Goal: Navigation & Orientation: Find specific page/section

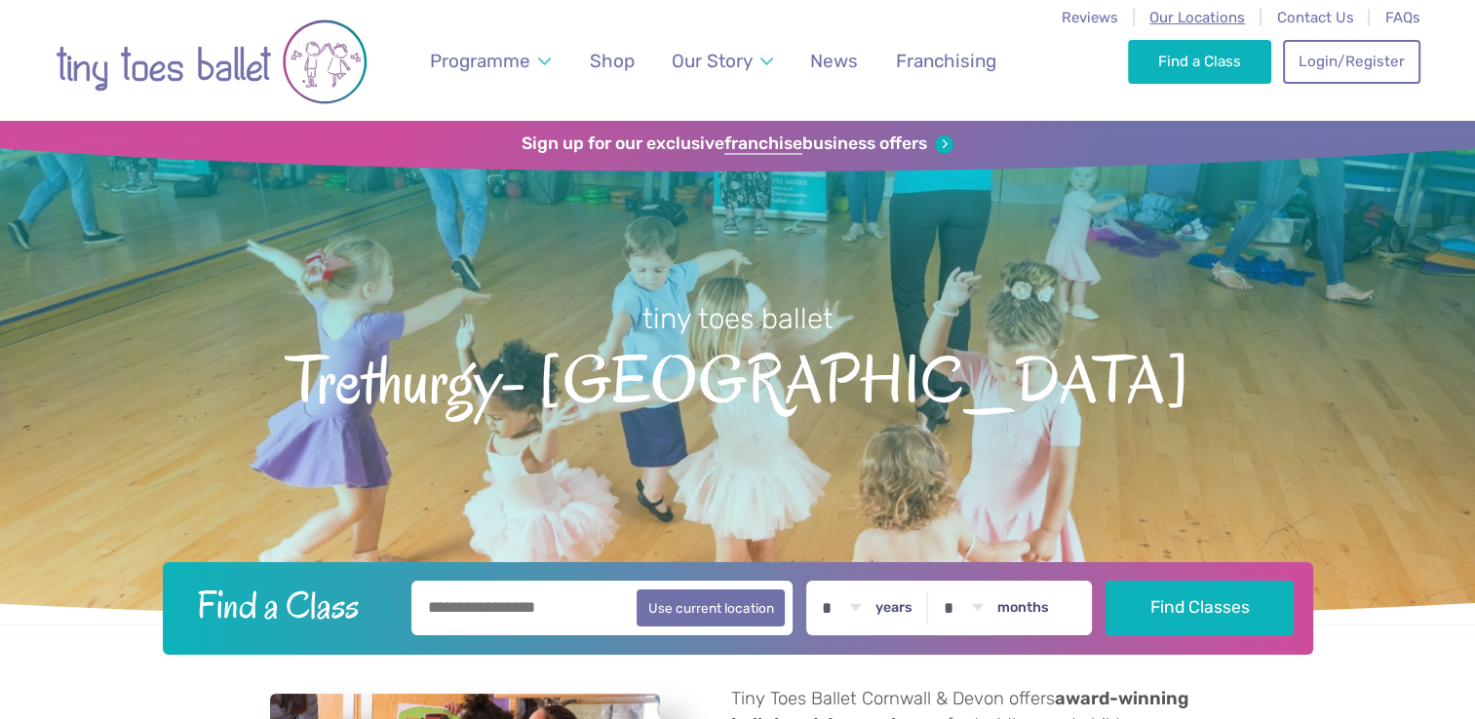
click at [1194, 14] on span "Our Locations" at bounding box center [1197, 18] width 96 height 18
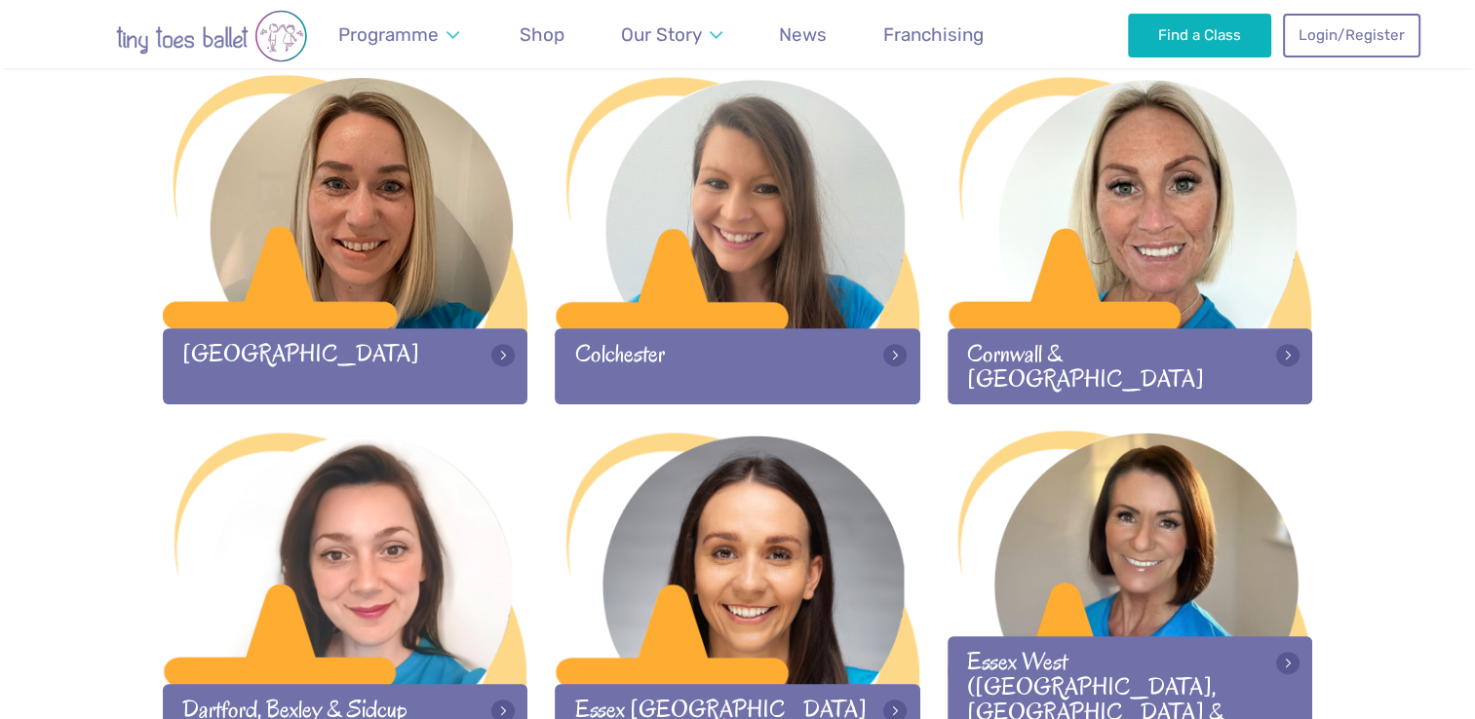
scroll to position [979, 0]
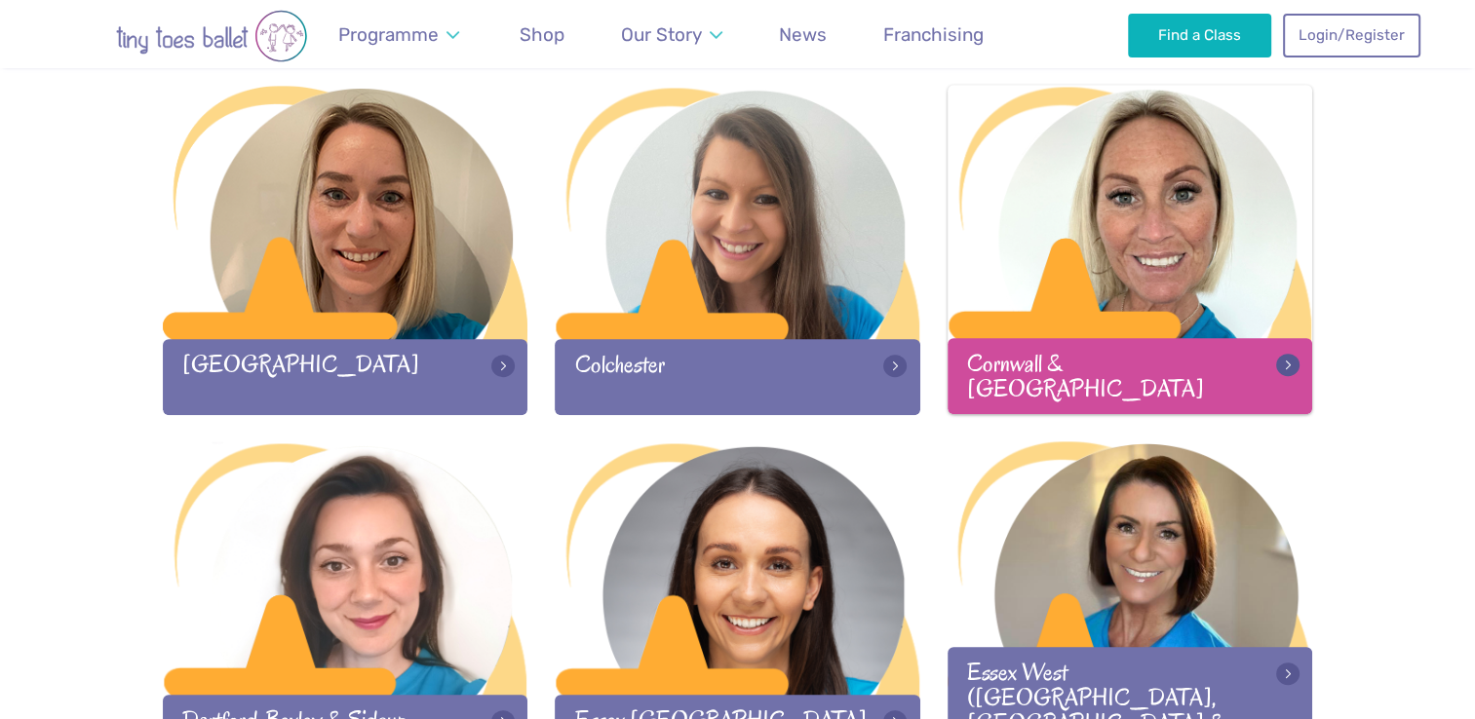
click at [1173, 245] on div at bounding box center [1129, 213] width 365 height 257
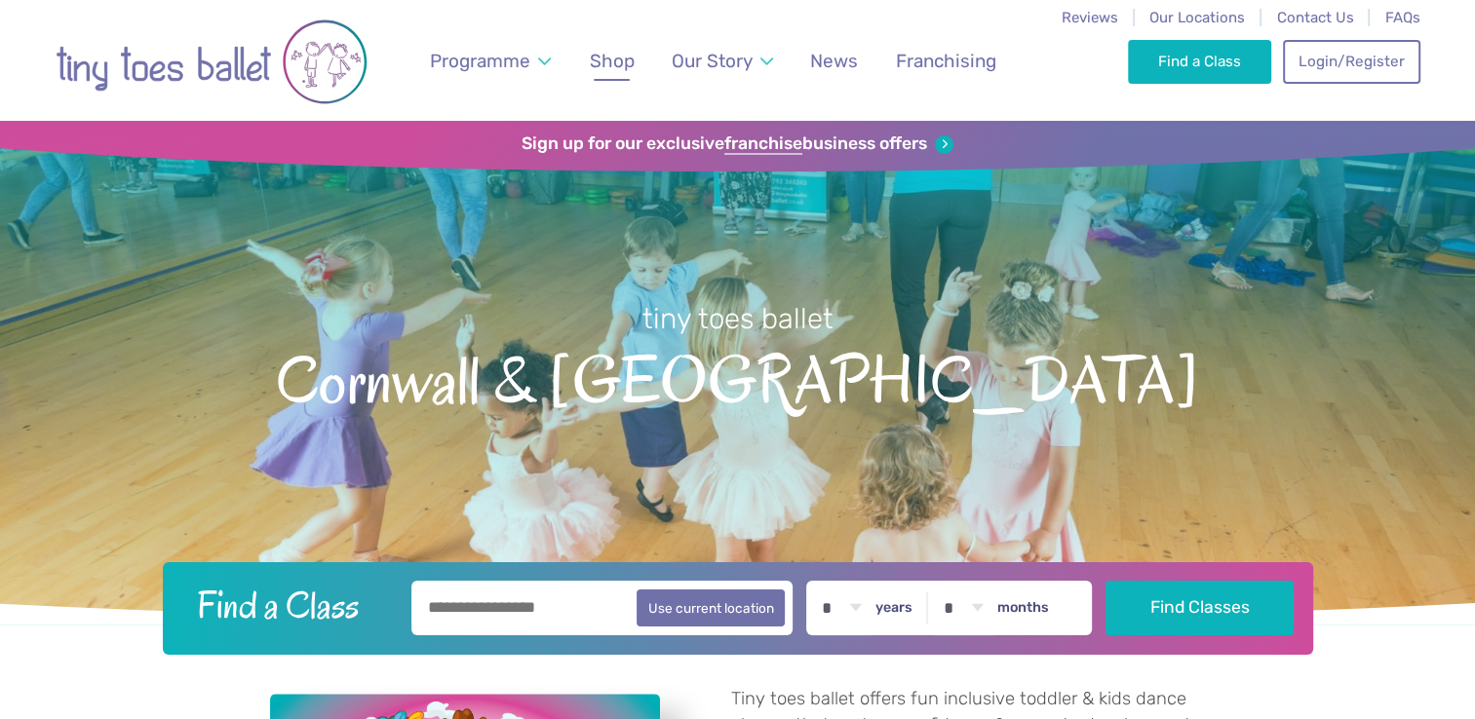
click at [618, 53] on span "Shop" at bounding box center [612, 61] width 45 height 22
